Goal: Information Seeking & Learning: Learn about a topic

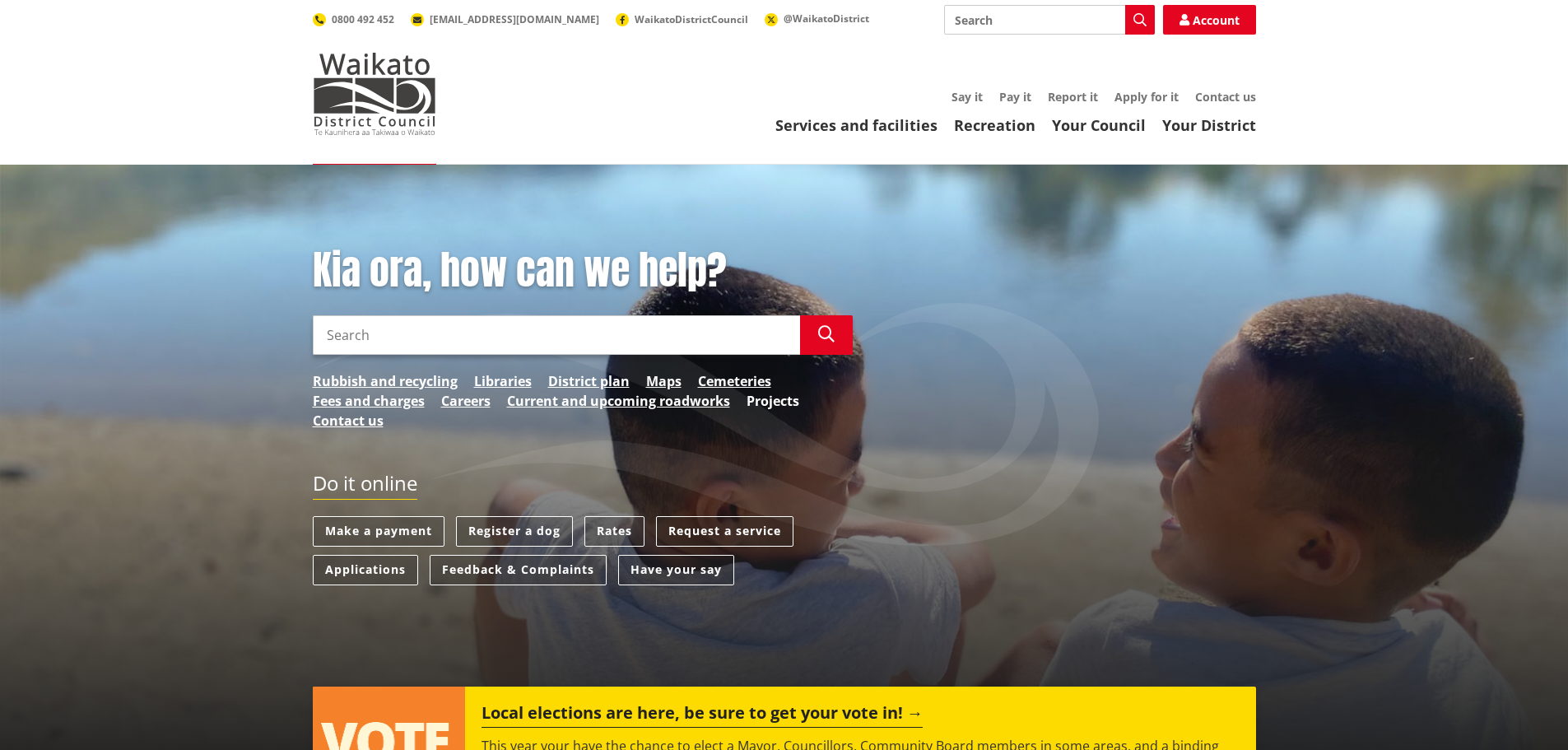
click at [761, 408] on link "Projects" at bounding box center [773, 400] width 53 height 20
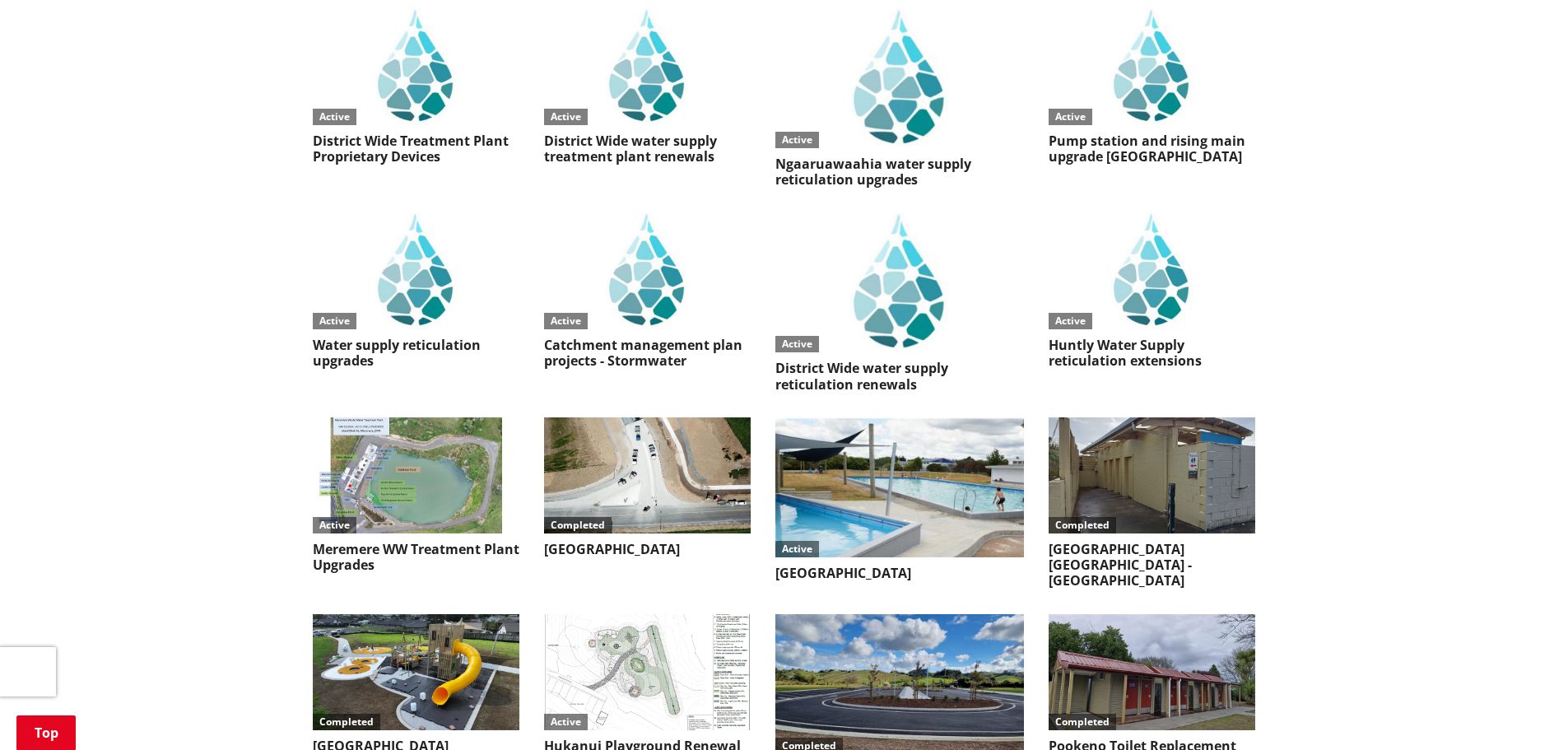
scroll to position [3404, 0]
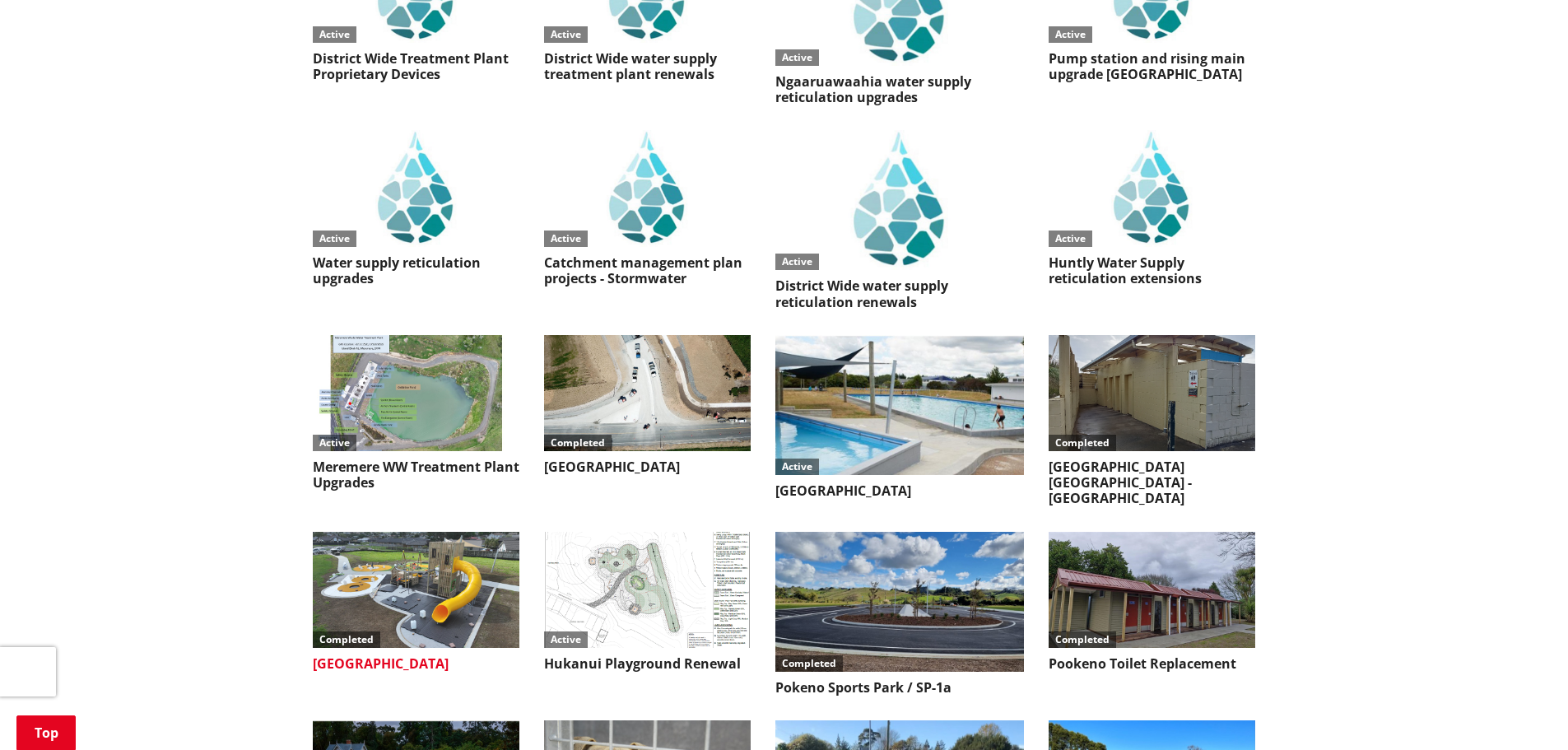
click at [400, 532] on img at bounding box center [416, 589] width 206 height 116
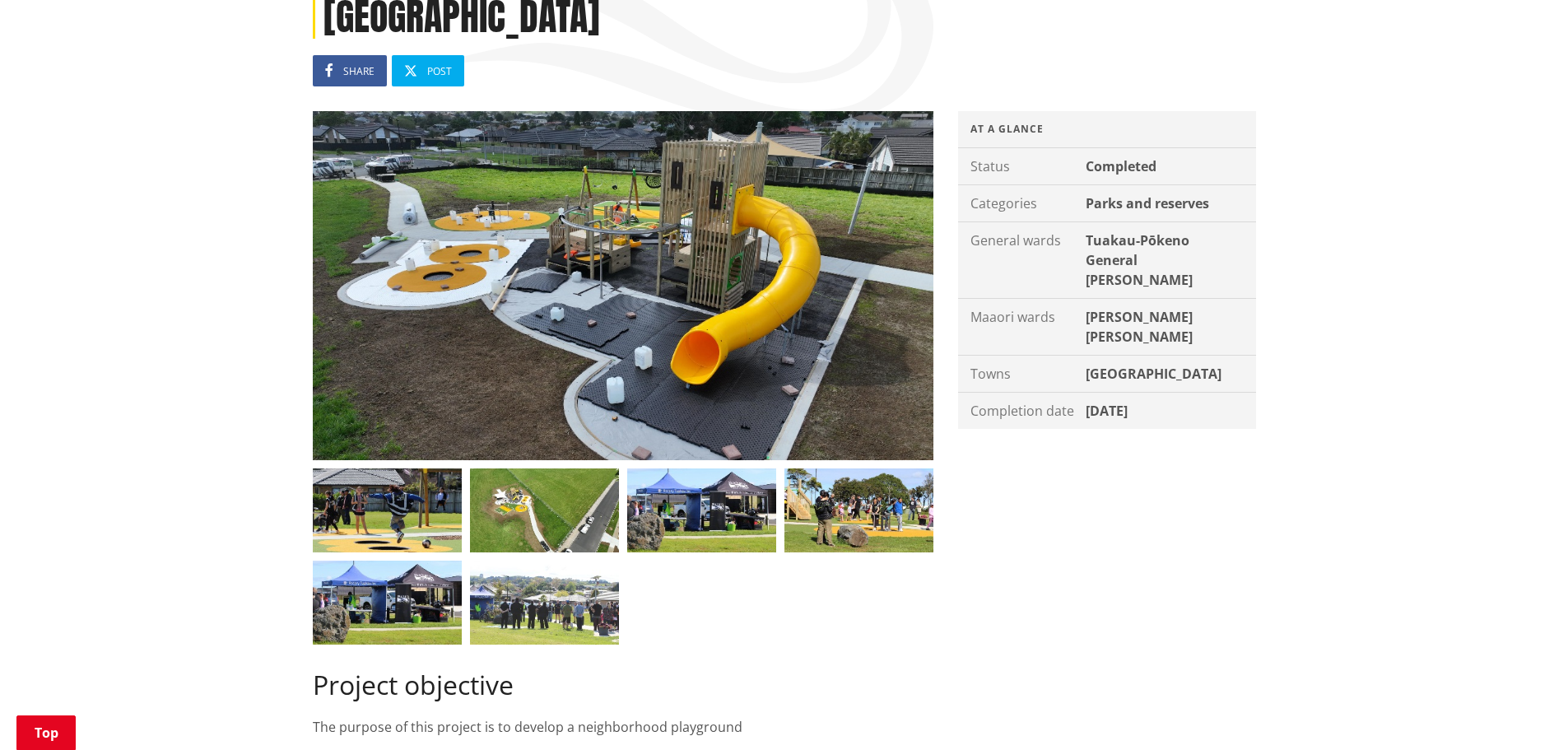
scroll to position [247, 0]
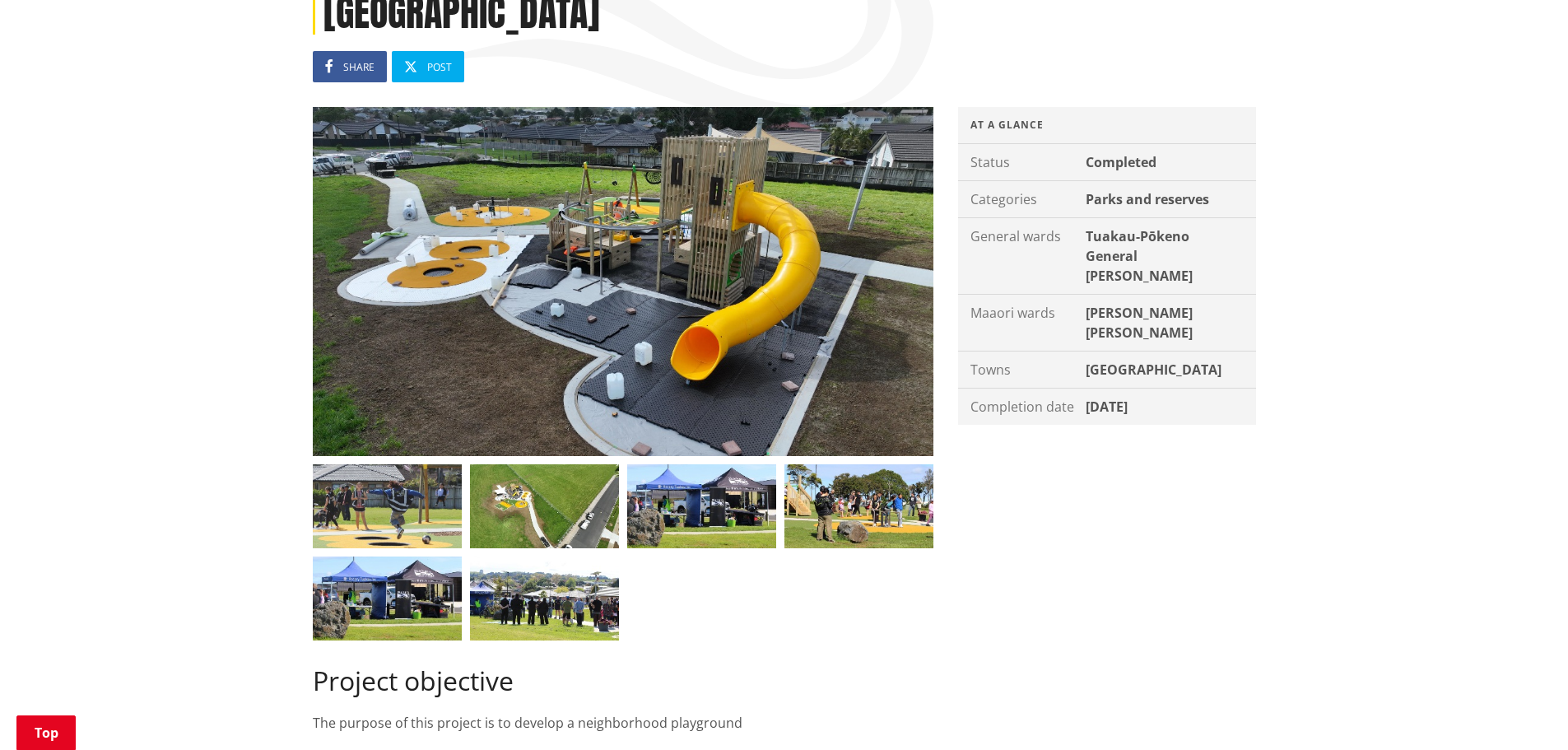
click at [405, 495] on img at bounding box center [387, 506] width 149 height 84
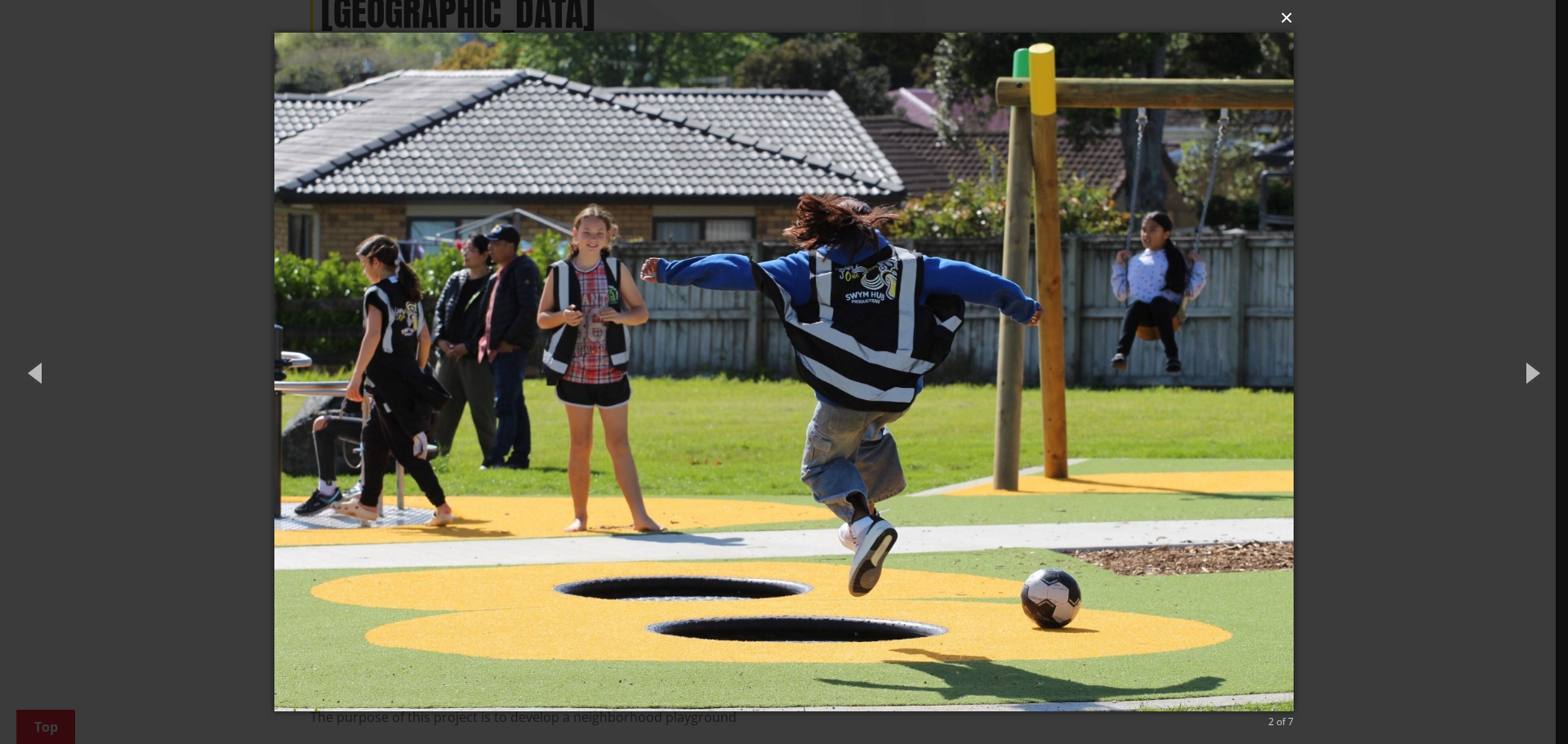
click at [1286, 20] on button "×" at bounding box center [789, 18] width 1018 height 36
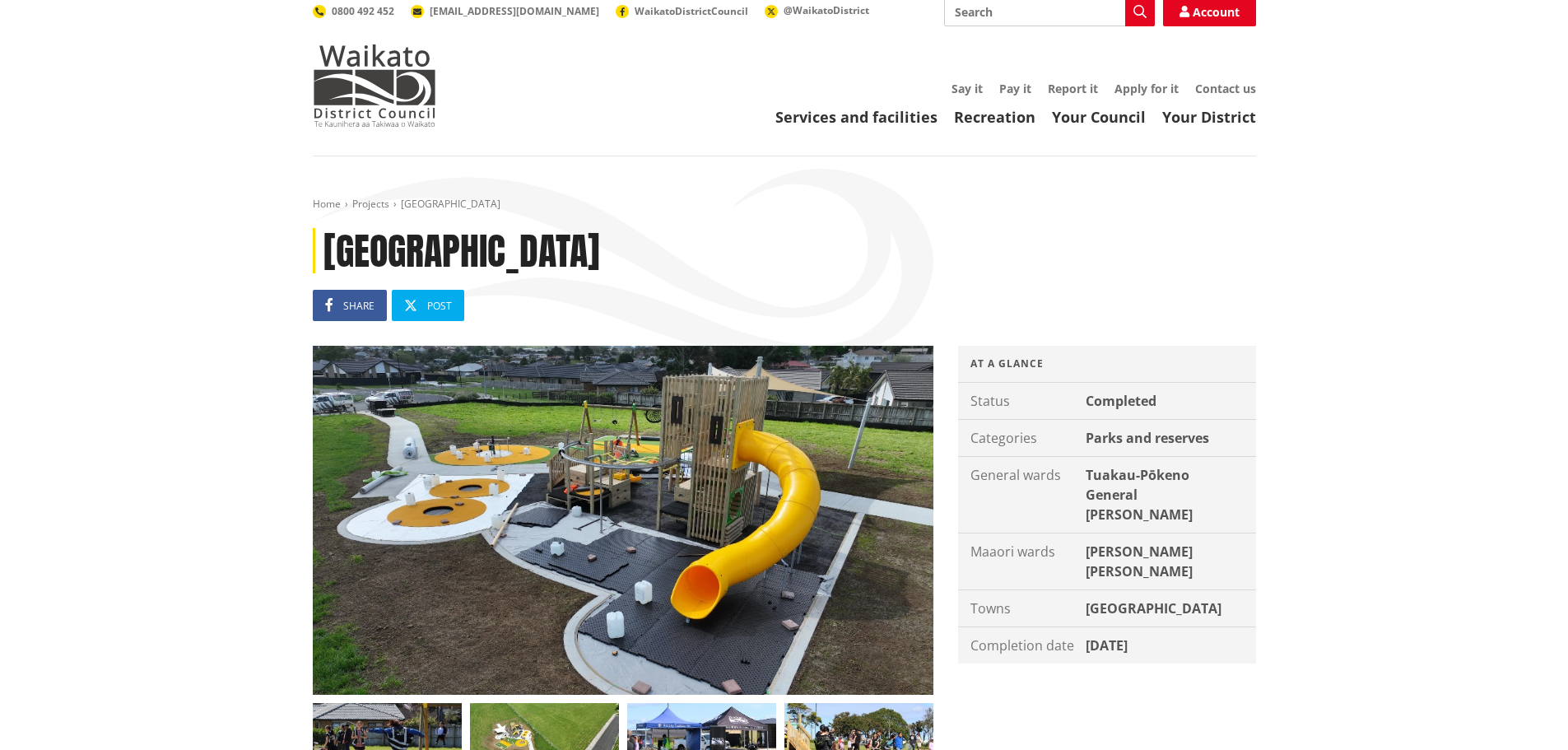
scroll to position [0, 0]
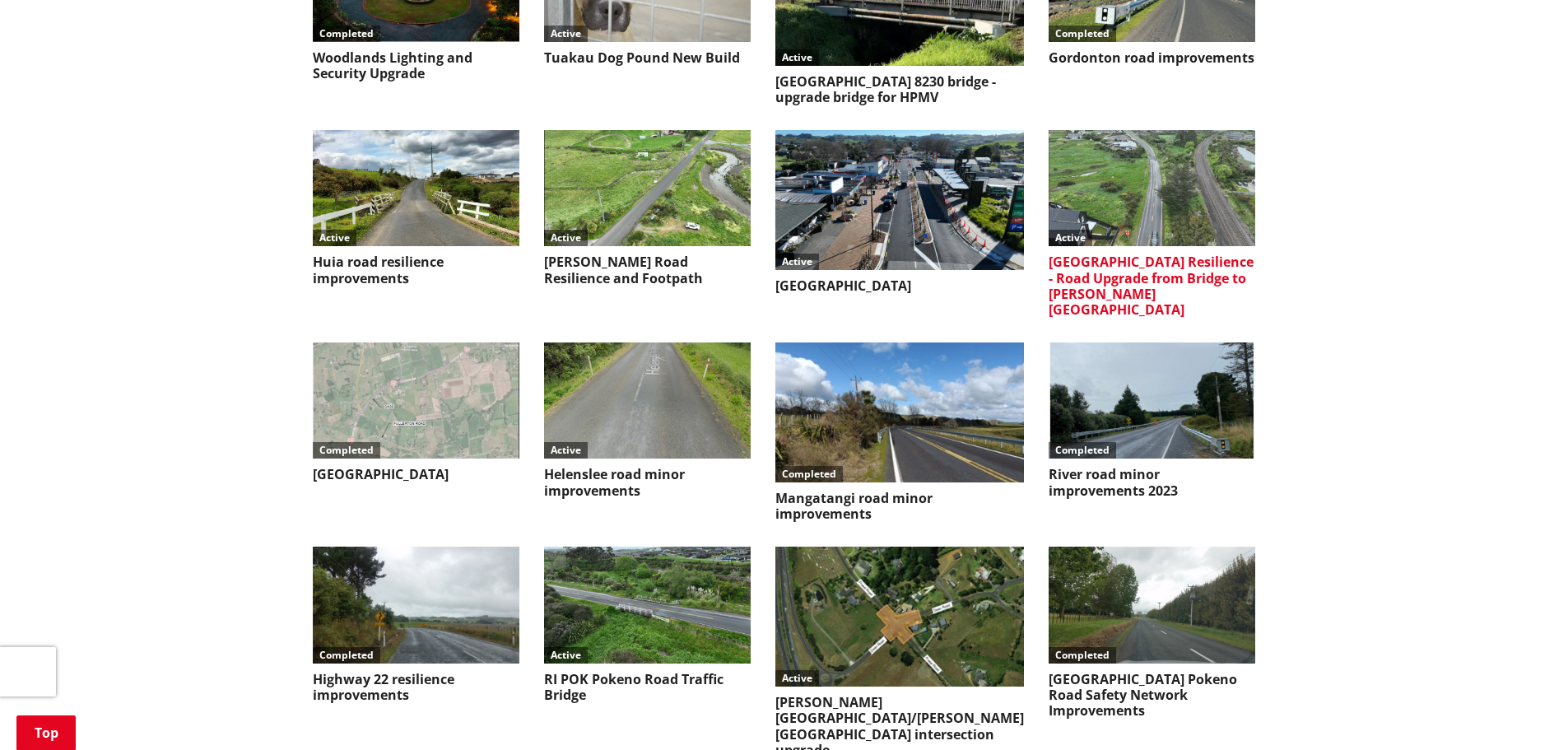
scroll to position [4228, 0]
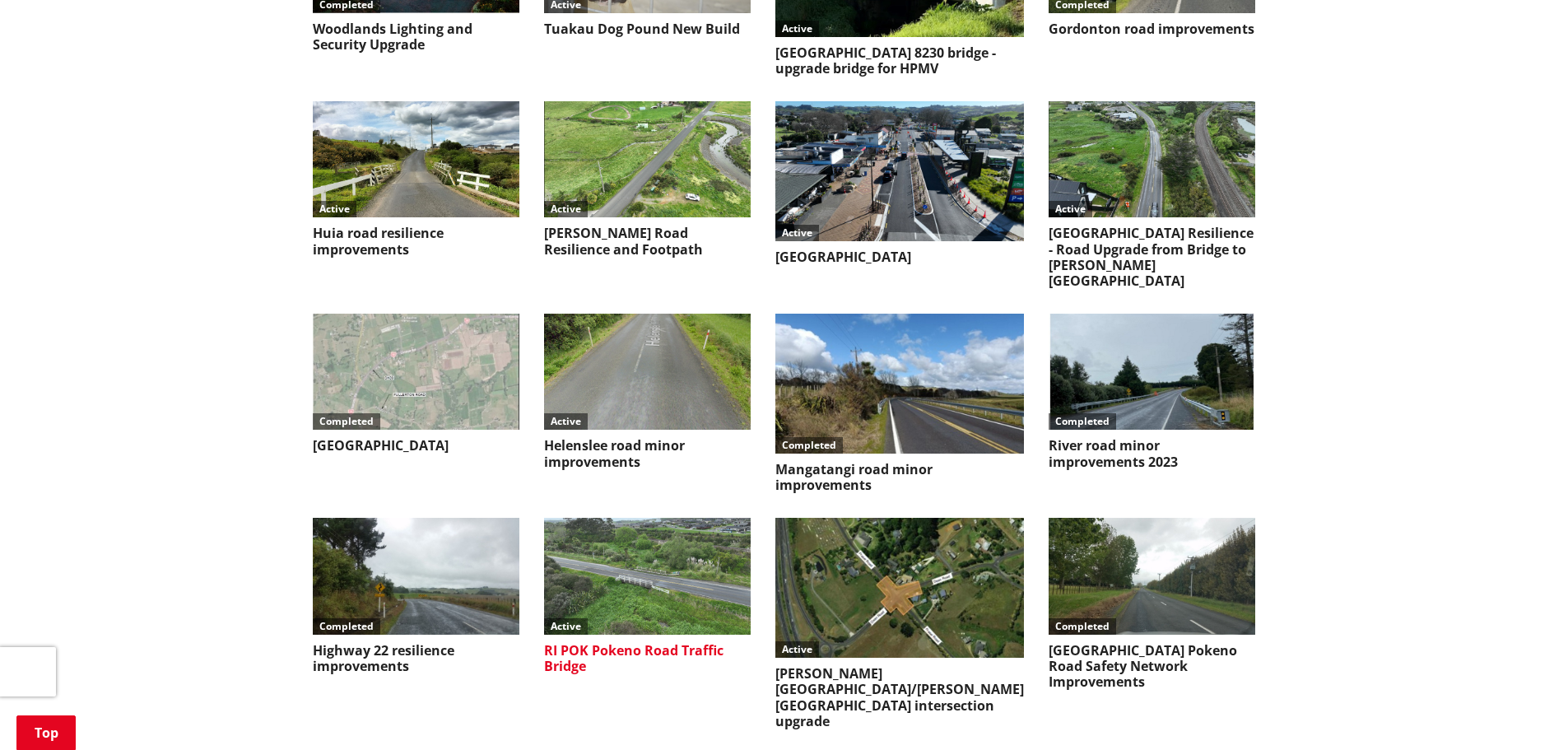
click at [633, 518] on img at bounding box center [647, 575] width 206 height 116
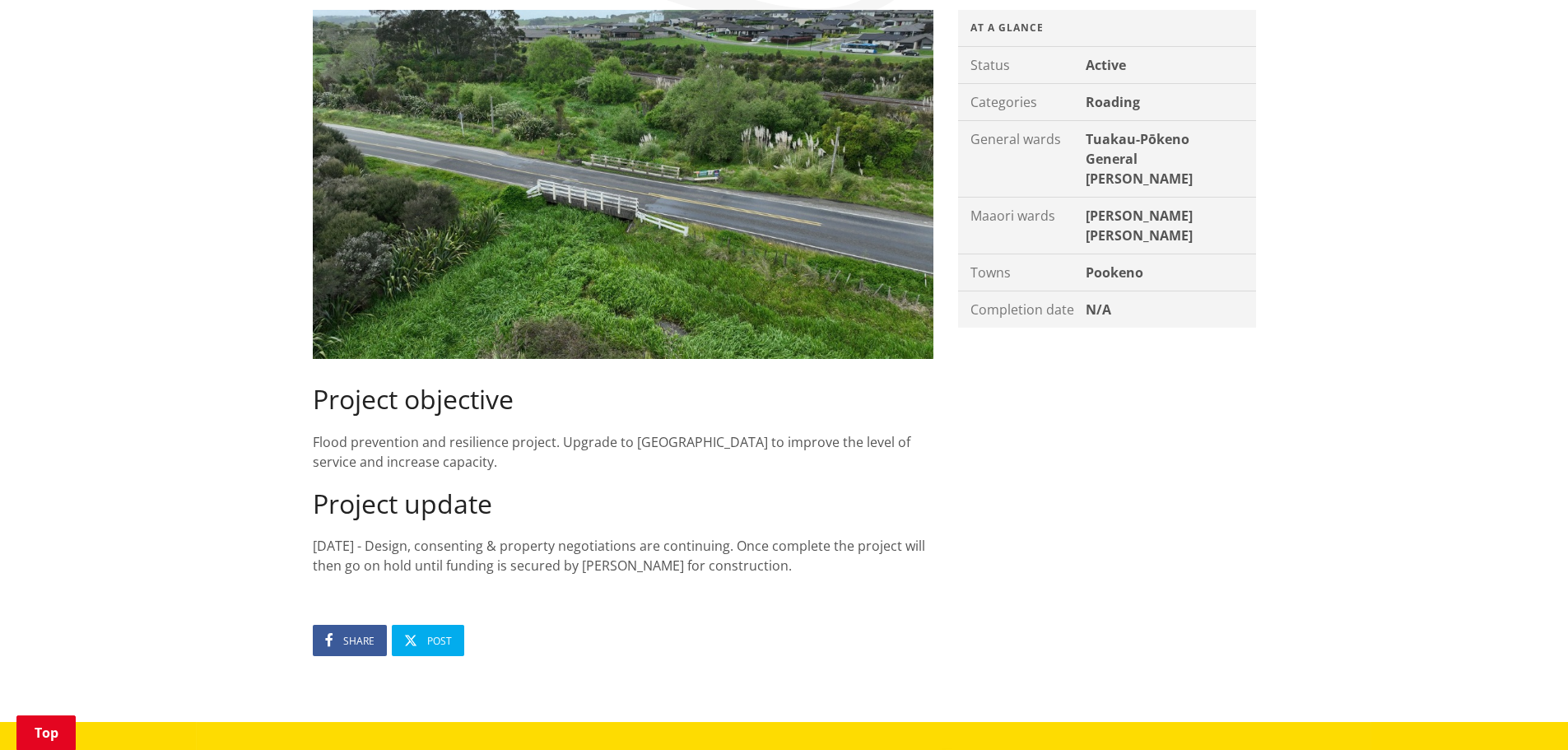
scroll to position [329, 0]
